Goal: Task Accomplishment & Management: Manage account settings

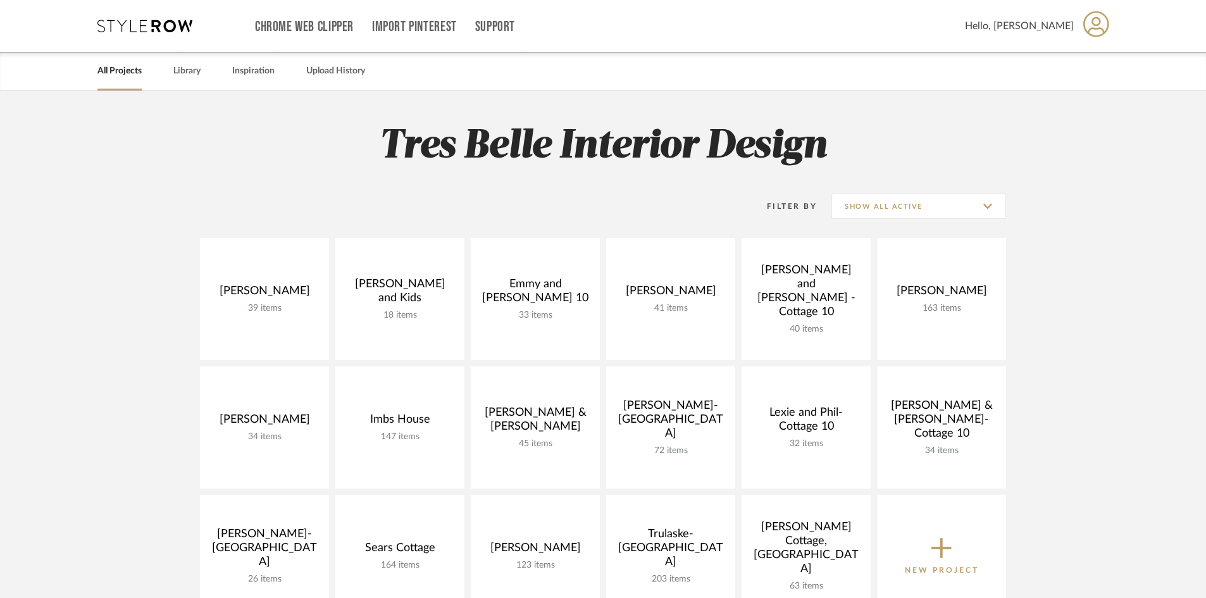
click at [1097, 25] on icon at bounding box center [1096, 24] width 26 height 26
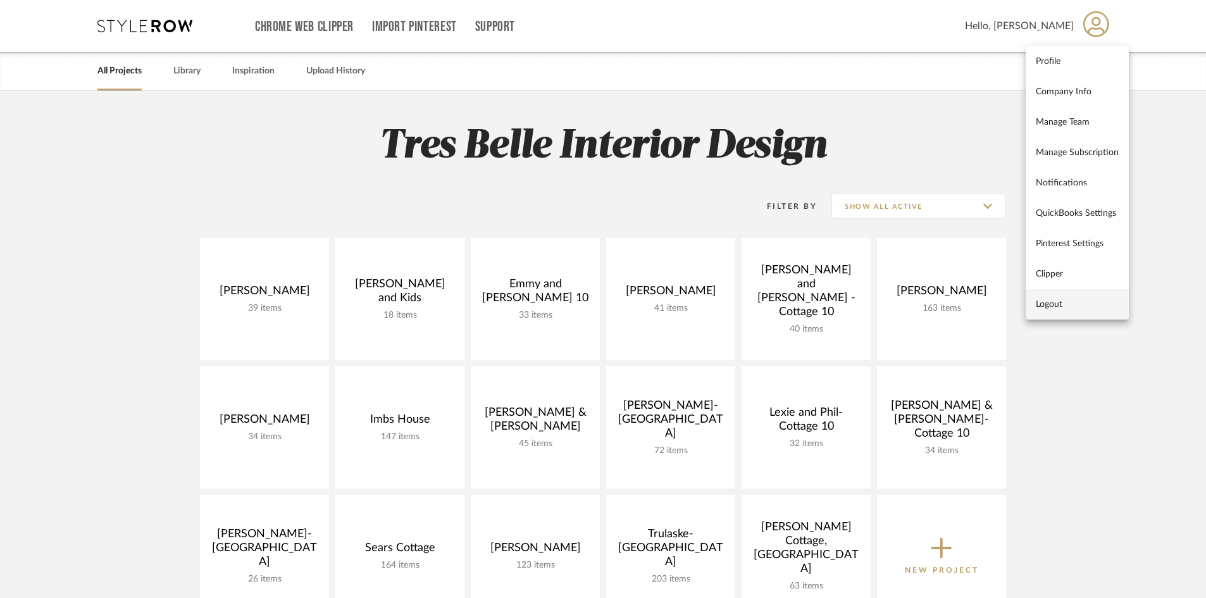
drag, startPoint x: 1045, startPoint y: 303, endPoint x: 1014, endPoint y: 292, distance: 32.4
click at [1045, 302] on span "Logout" at bounding box center [1077, 304] width 83 height 11
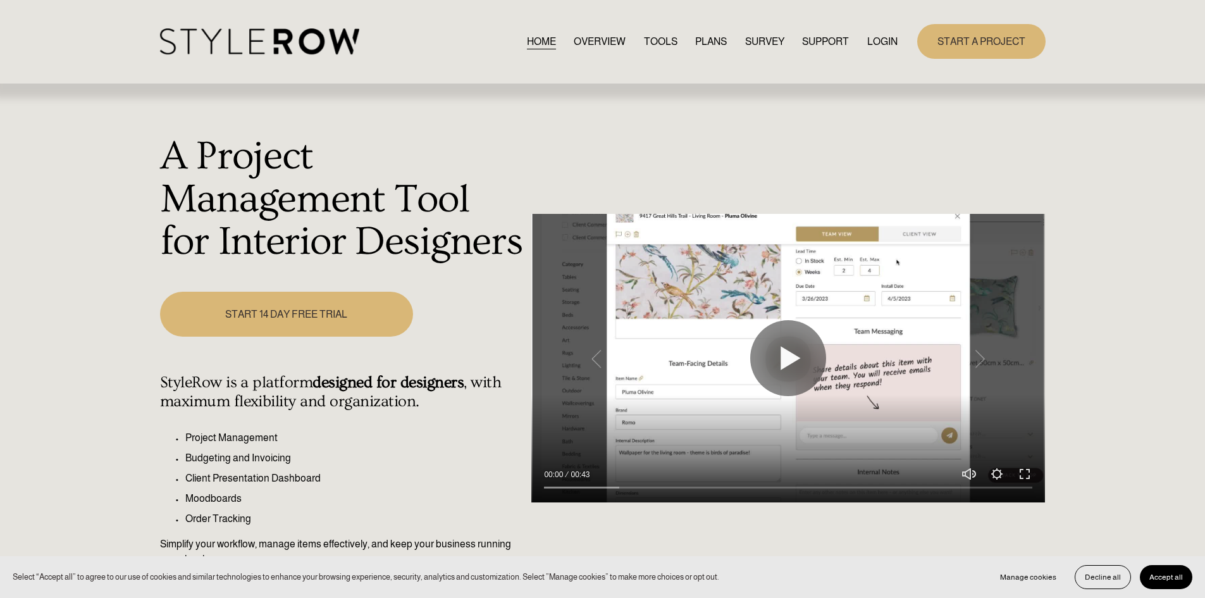
click at [876, 40] on link "LOGIN" at bounding box center [883, 41] width 30 height 17
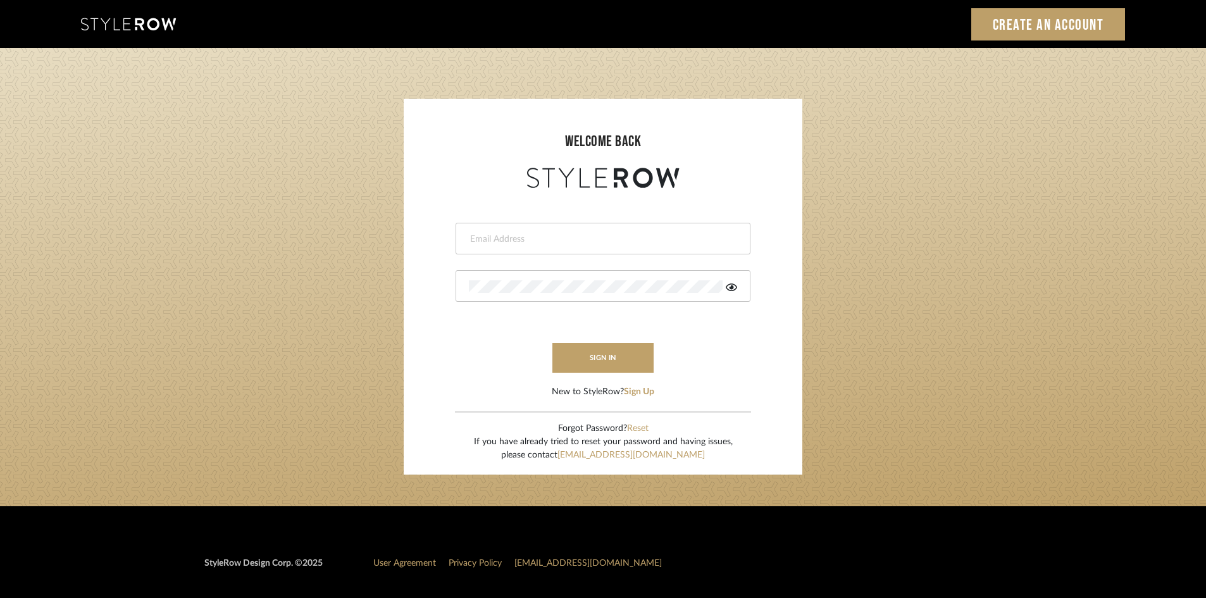
click at [541, 244] on input "email" at bounding box center [601, 239] width 265 height 13
type input "amy.tresbelleinteriors@gmail.com"
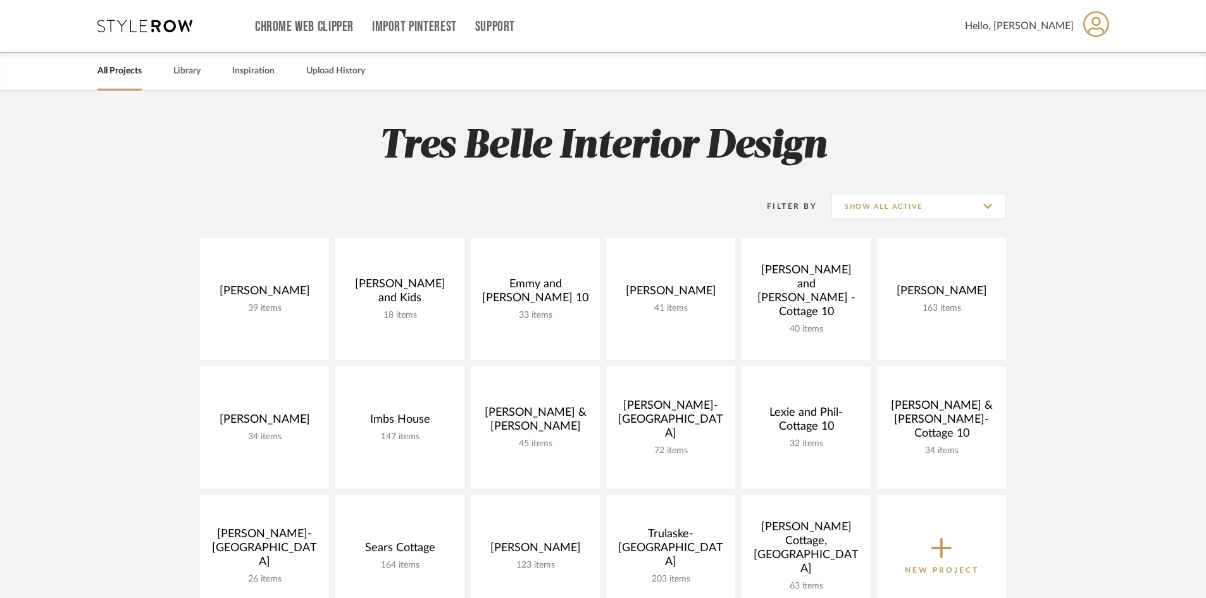
click at [1088, 28] on icon at bounding box center [1096, 24] width 26 height 27
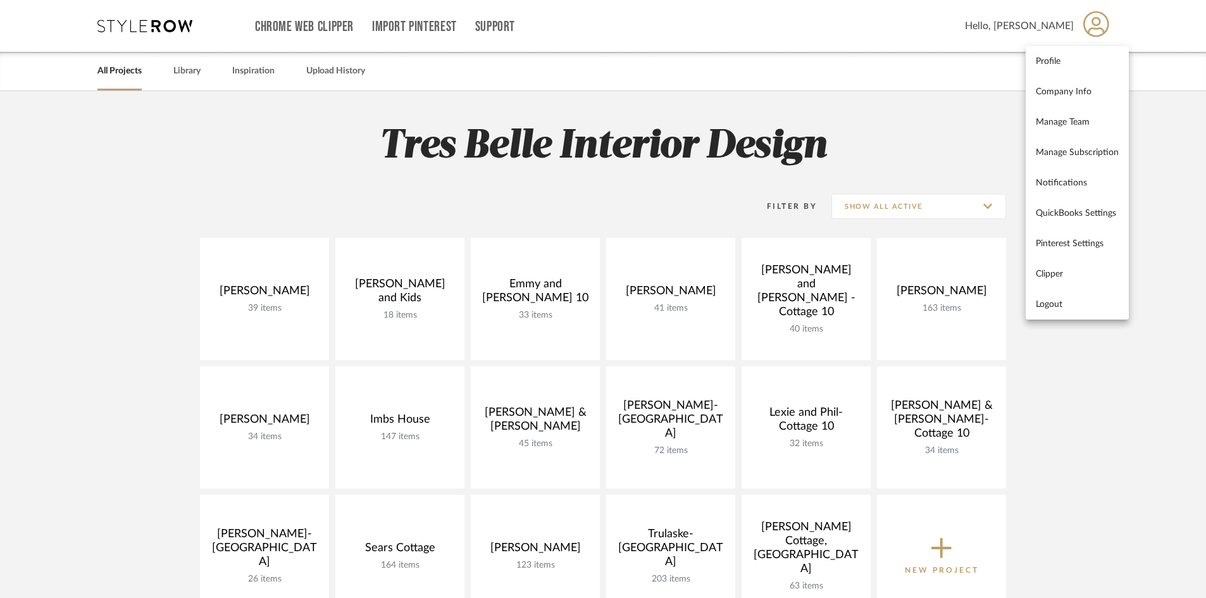
click at [1088, 182] on span "Notifications" at bounding box center [1077, 182] width 83 height 11
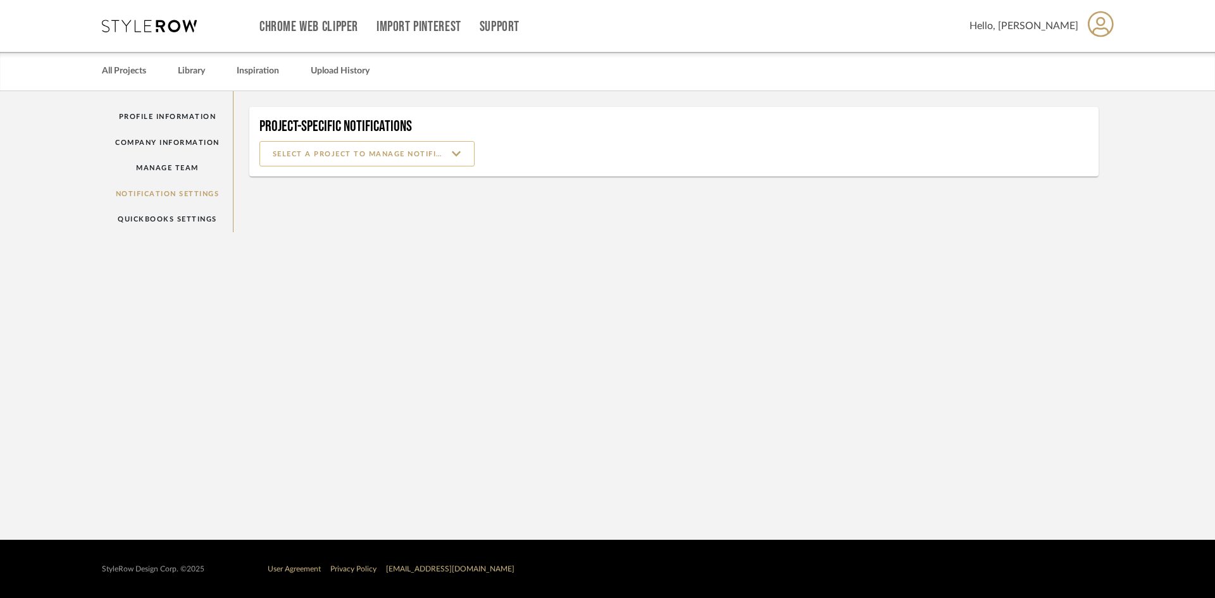
click at [448, 156] on input at bounding box center [366, 153] width 215 height 25
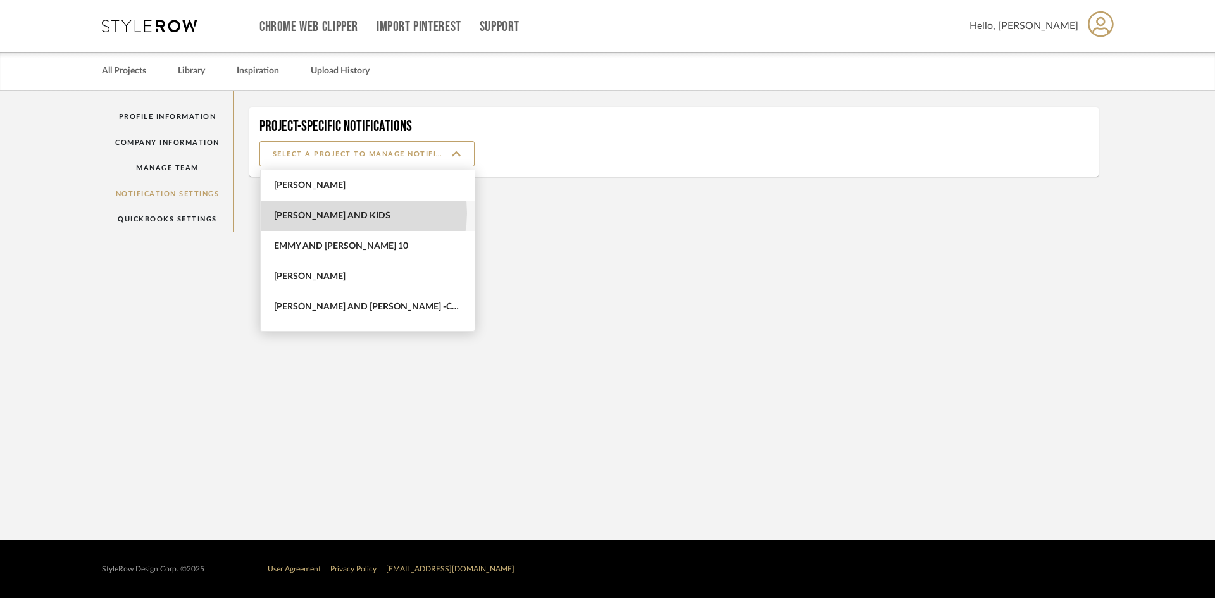
click at [349, 213] on span "Clements and Kids" at bounding box center [369, 216] width 190 height 11
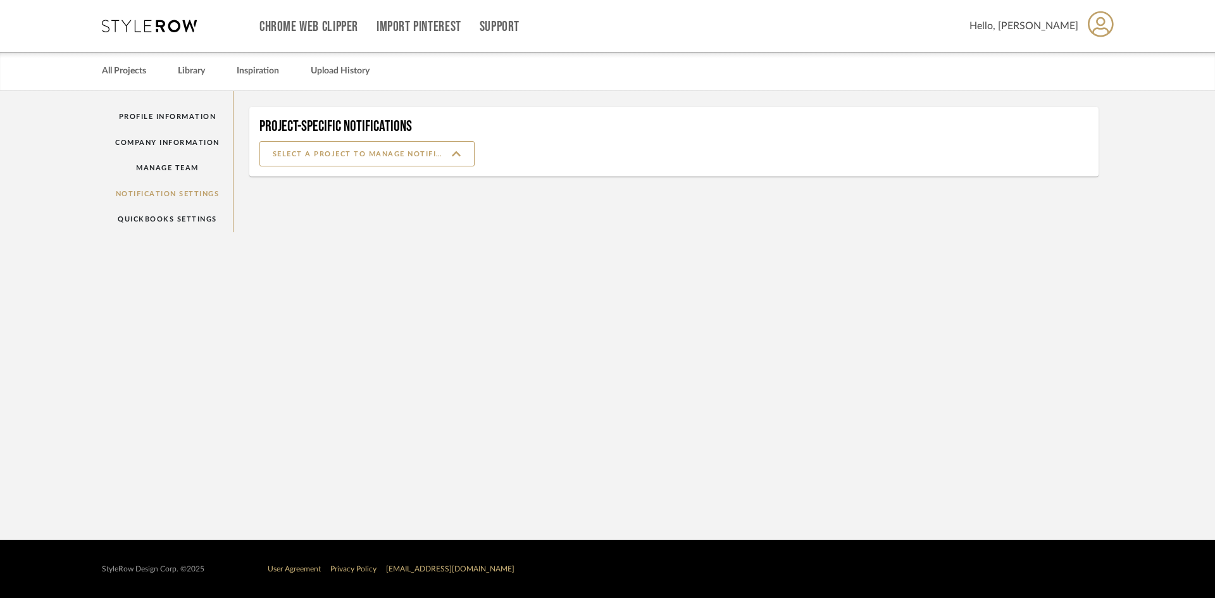
type input "Clements and Kids"
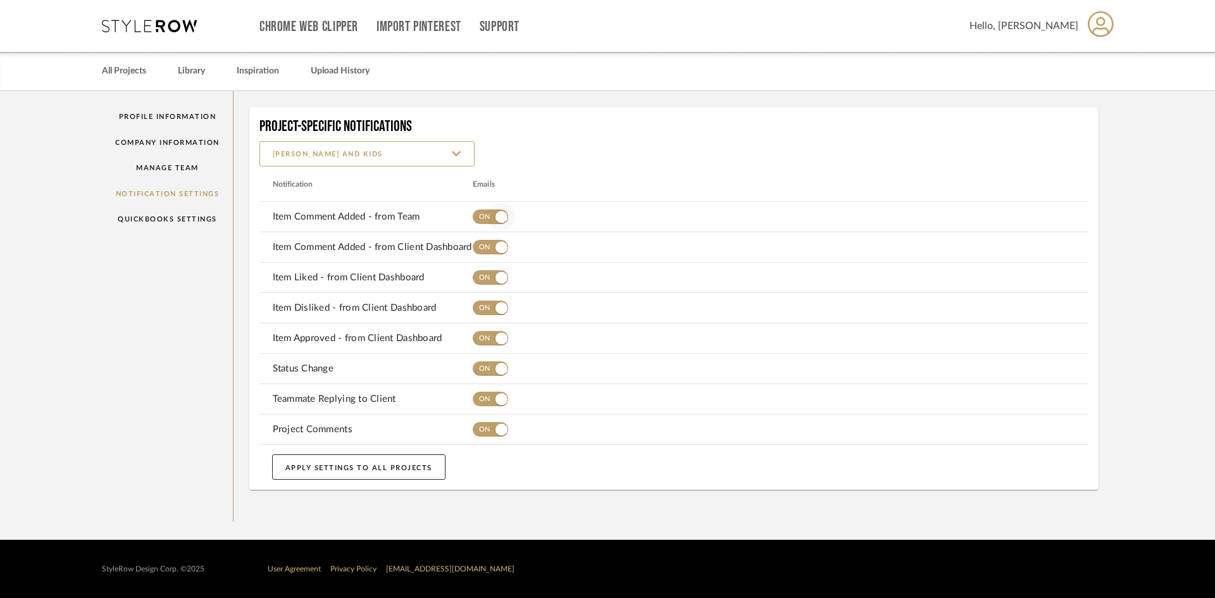
click at [483, 213] on span "button" at bounding box center [490, 216] width 35 height 15
click at [479, 246] on span "button" at bounding box center [490, 247] width 35 height 15
click at [483, 276] on span "button" at bounding box center [490, 277] width 35 height 15
drag, startPoint x: 479, startPoint y: 306, endPoint x: 483, endPoint y: 332, distance: 25.7
click at [480, 308] on span "button" at bounding box center [490, 308] width 35 height 15
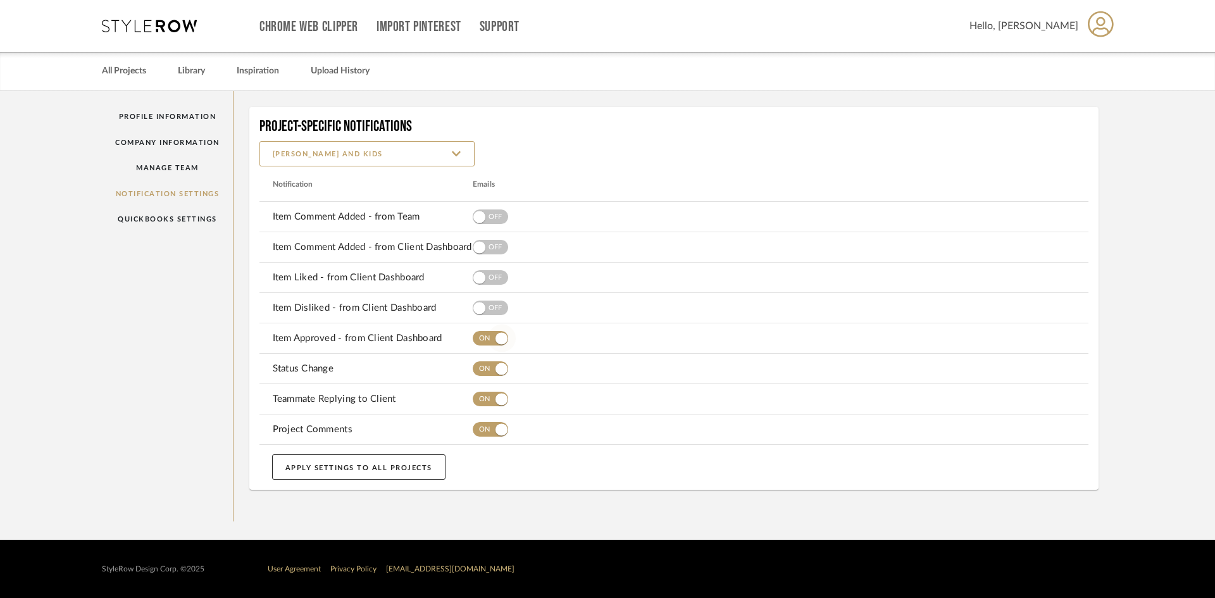
click at [484, 340] on span "button" at bounding box center [490, 338] width 35 height 15
click at [483, 372] on span "button" at bounding box center [490, 368] width 35 height 15
click at [484, 401] on span "button" at bounding box center [490, 399] width 35 height 15
drag, startPoint x: 485, startPoint y: 432, endPoint x: 451, endPoint y: 364, distance: 75.6
click at [485, 431] on span "button" at bounding box center [490, 429] width 35 height 15
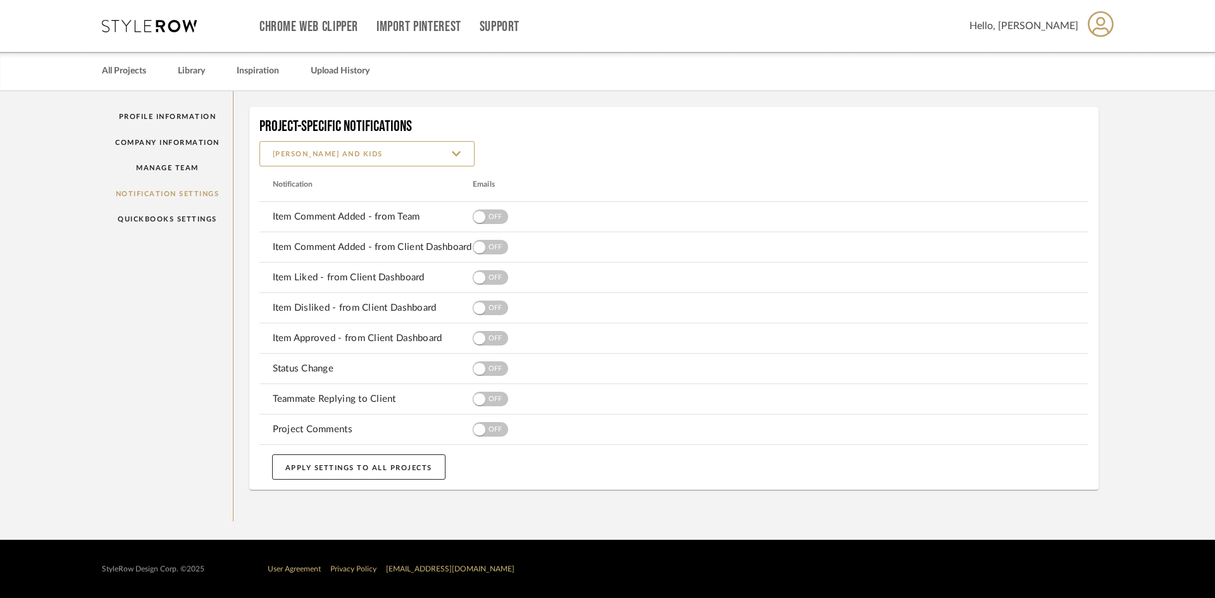
click at [1099, 20] on icon at bounding box center [1101, 24] width 26 height 27
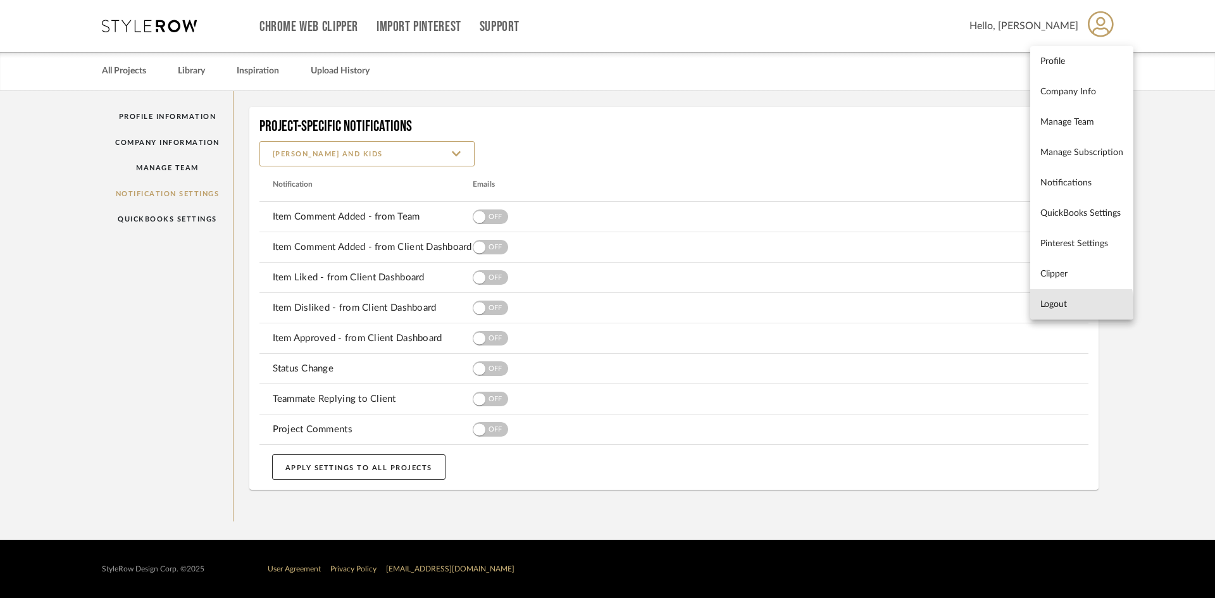
drag, startPoint x: 1050, startPoint y: 306, endPoint x: 666, endPoint y: 112, distance: 431.0
click at [1050, 306] on span "Logout" at bounding box center [1081, 304] width 83 height 11
